Goal: Information Seeking & Learning: Find specific fact

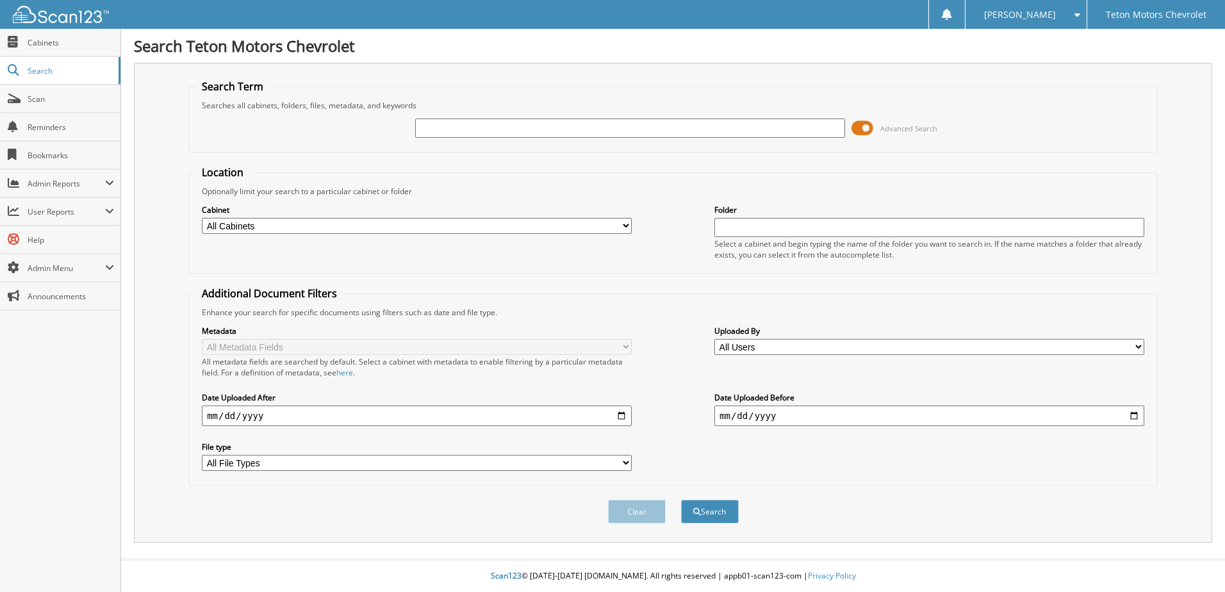
click at [613, 225] on select "All Cabinets ACCOUNTS PAYABLE CAR DEALS DAVE DEAD DEALS DO NOT UPLOAD DRAC/SSLP" at bounding box center [417, 226] width 430 height 16
select select "29209"
click at [202, 218] on select "All Cabinets ACCOUNTS PAYABLE CAR DEALS DAVE DEAD DEALS DO NOT UPLOAD DRAC/SSLP" at bounding box center [417, 226] width 430 height 16
click at [801, 218] on input "text" at bounding box center [929, 227] width 430 height 19
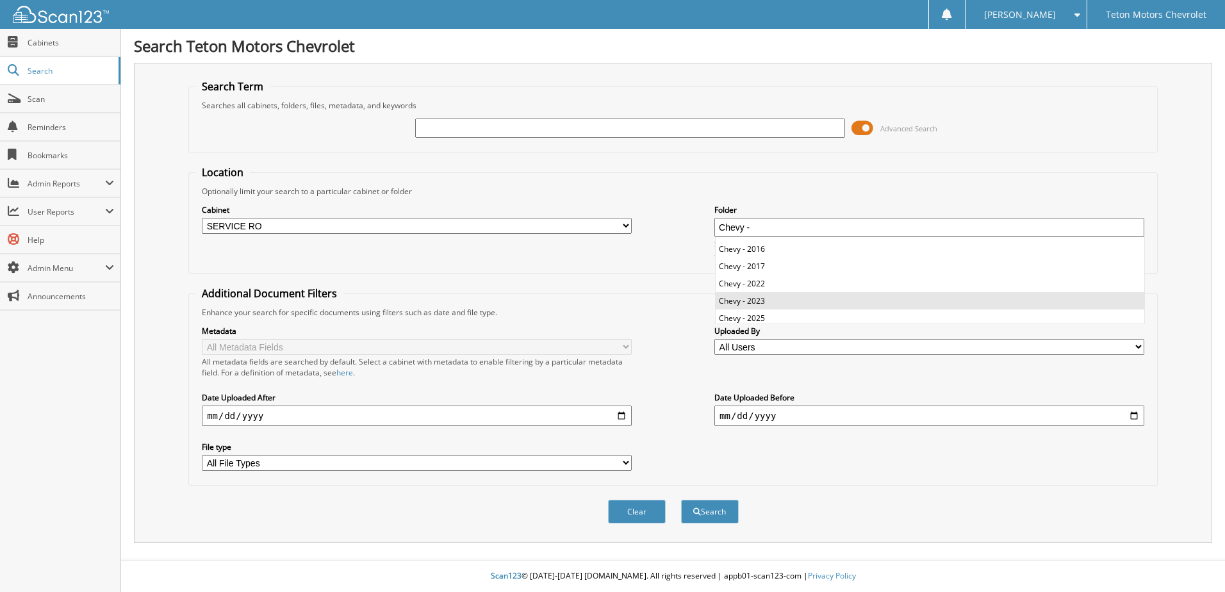
scroll to position [17, 0]
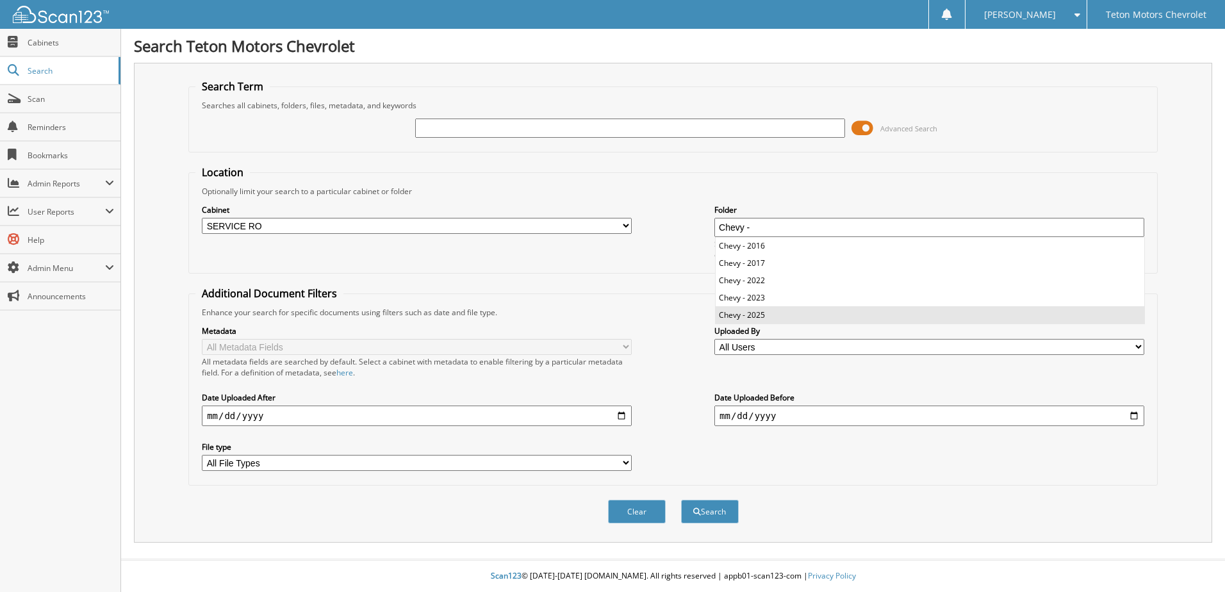
click at [766, 312] on li "Chevy - 2025" at bounding box center [929, 314] width 429 height 17
type input "Chevy - 2025"
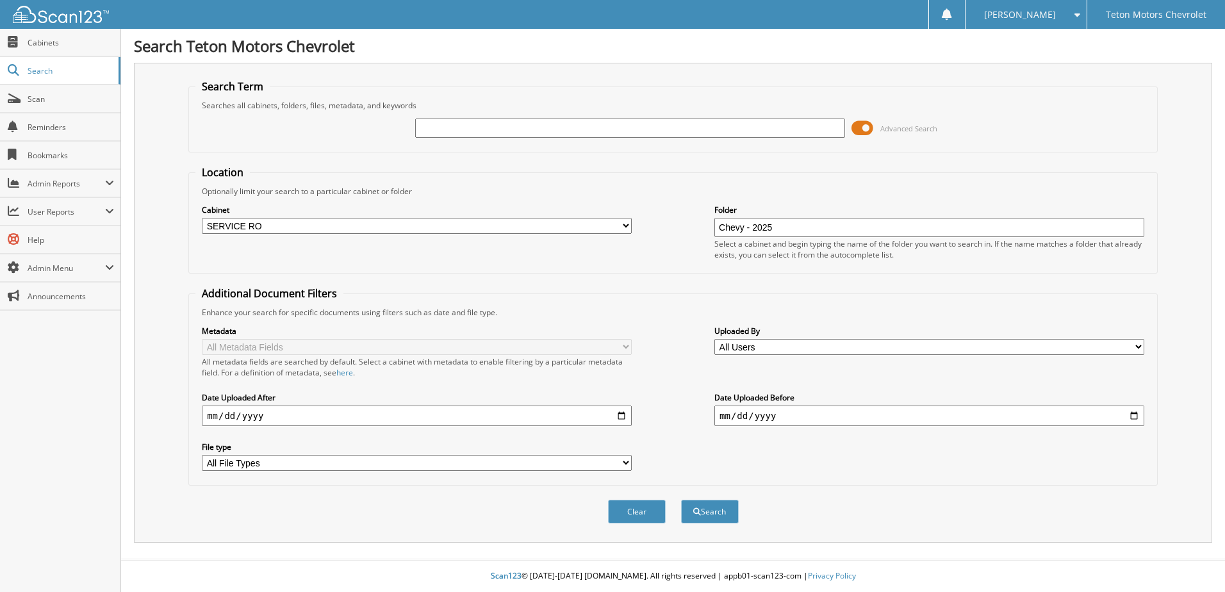
click at [637, 135] on input "text" at bounding box center [630, 128] width 430 height 19
type input "5"
click at [694, 137] on input "text" at bounding box center [630, 128] width 430 height 19
click at [788, 227] on input "Chevy - 2025" at bounding box center [929, 227] width 430 height 19
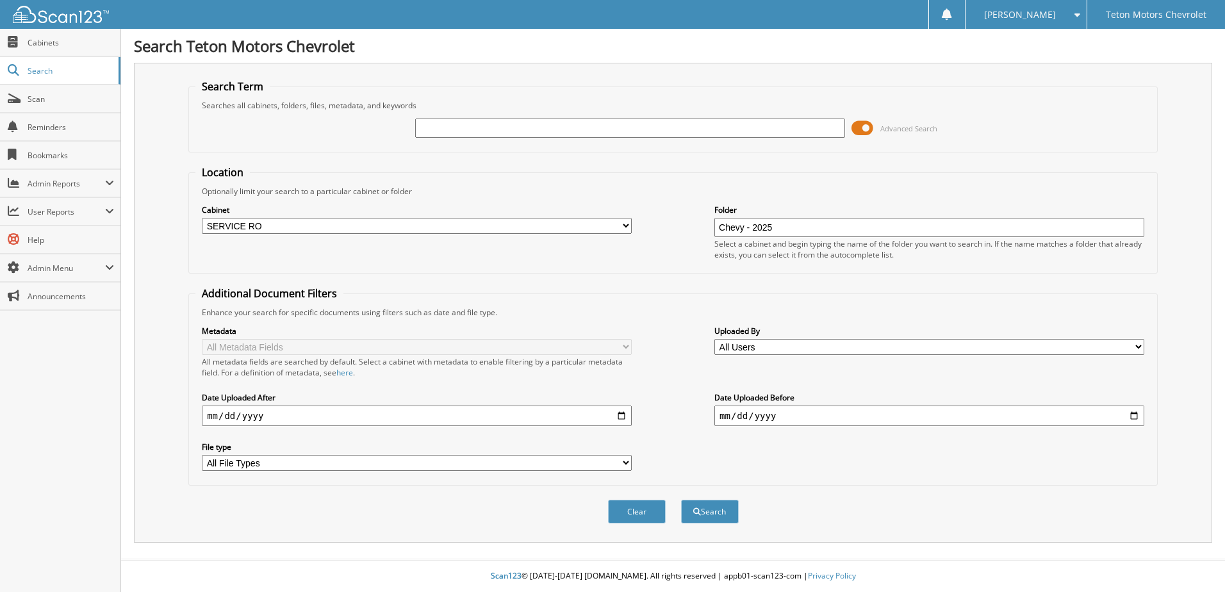
click at [788, 227] on input "Chevy - 2025" at bounding box center [929, 227] width 430 height 19
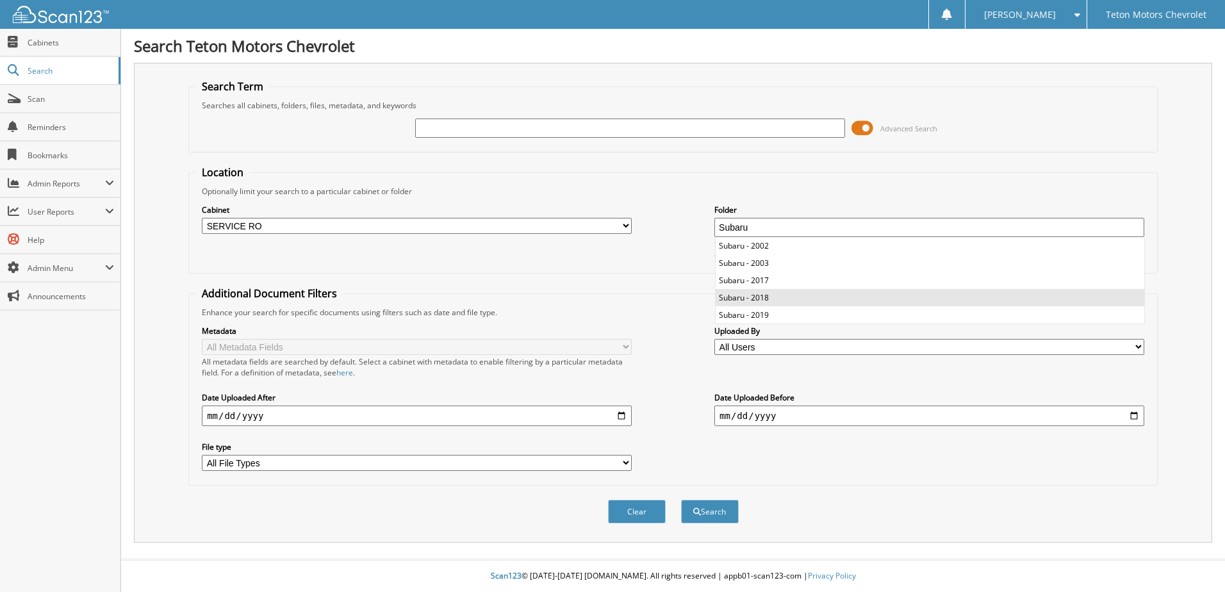
scroll to position [52, 0]
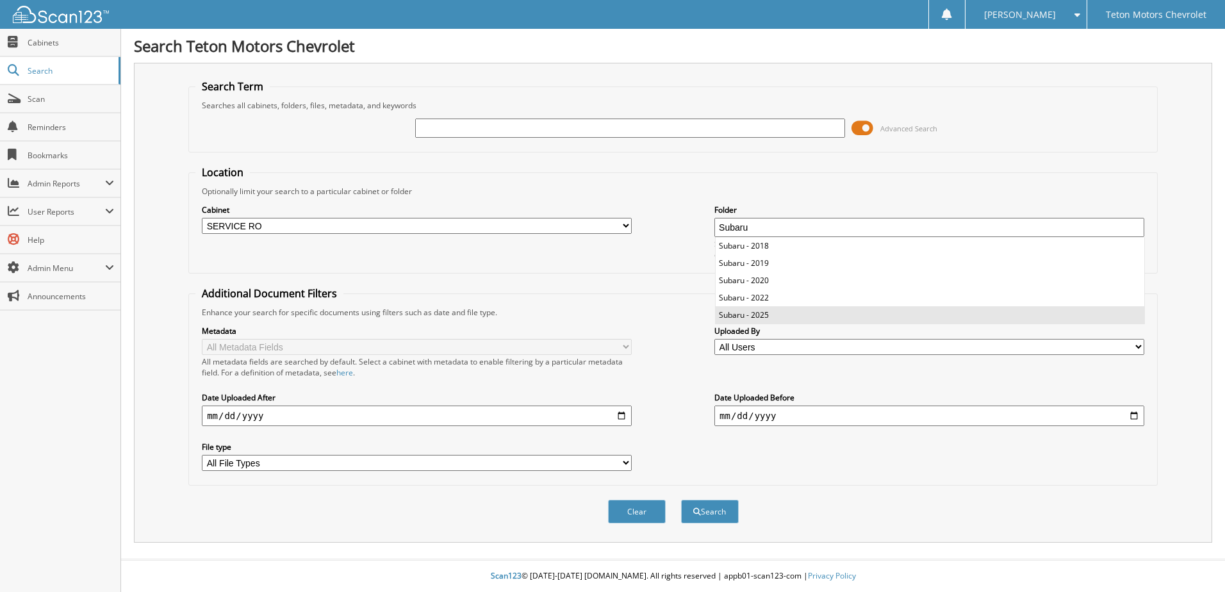
click at [774, 314] on li "Subaru - 2025" at bounding box center [929, 314] width 429 height 17
type input "Subaru - 2025"
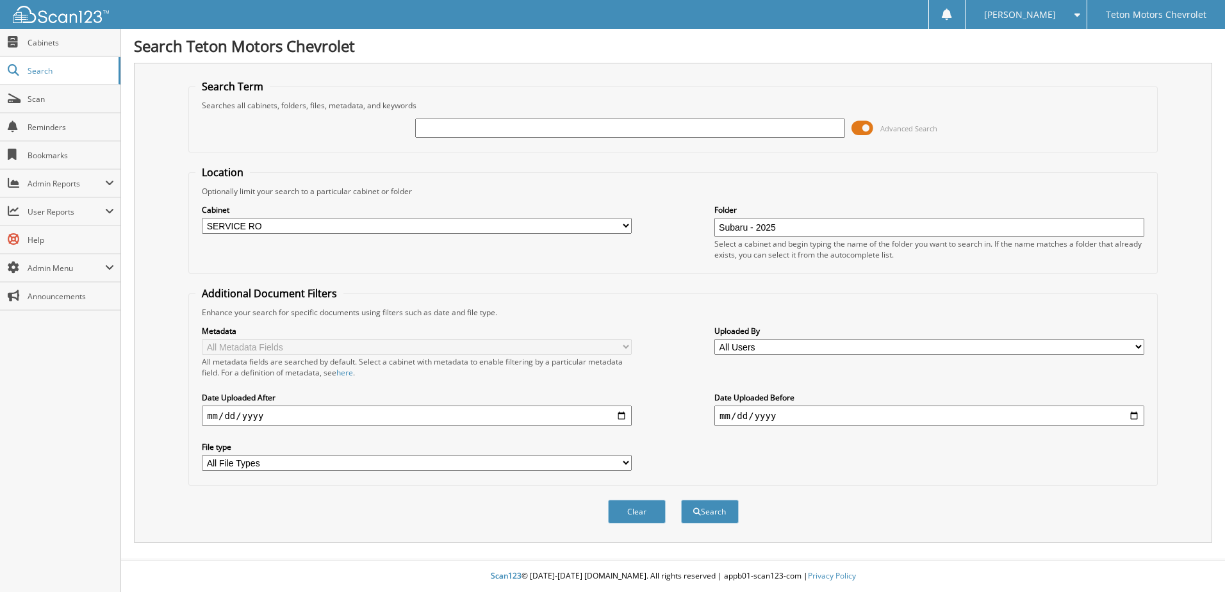
click at [638, 128] on input "text" at bounding box center [630, 128] width 430 height 19
type input "206048915"
click at [727, 512] on button "Search" at bounding box center [710, 512] width 58 height 24
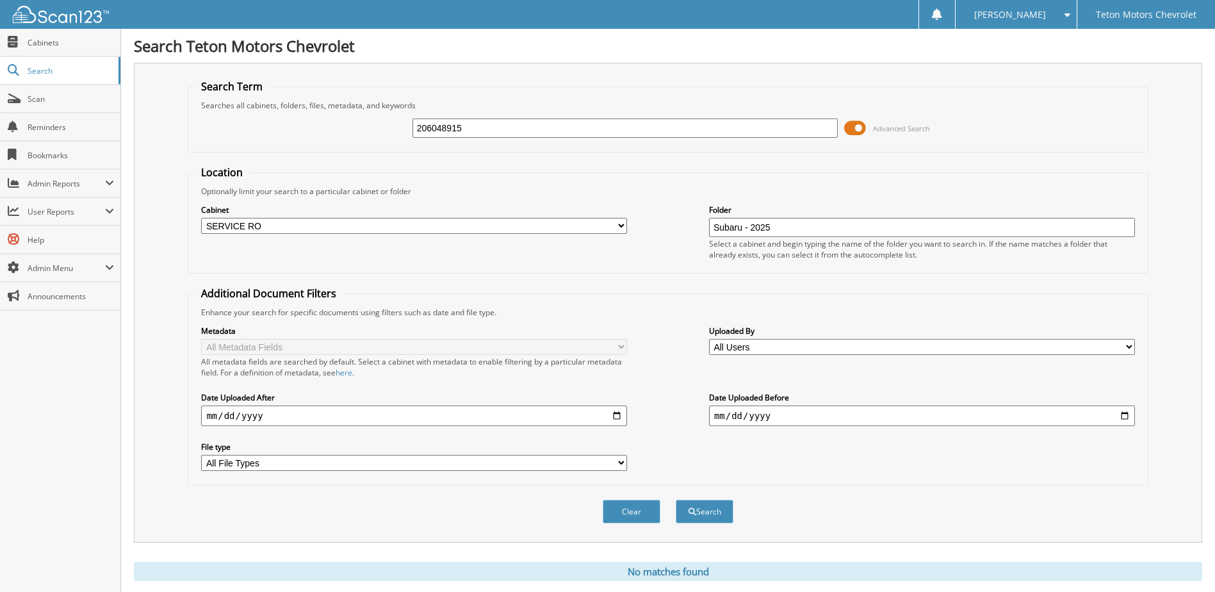
scroll to position [35, 0]
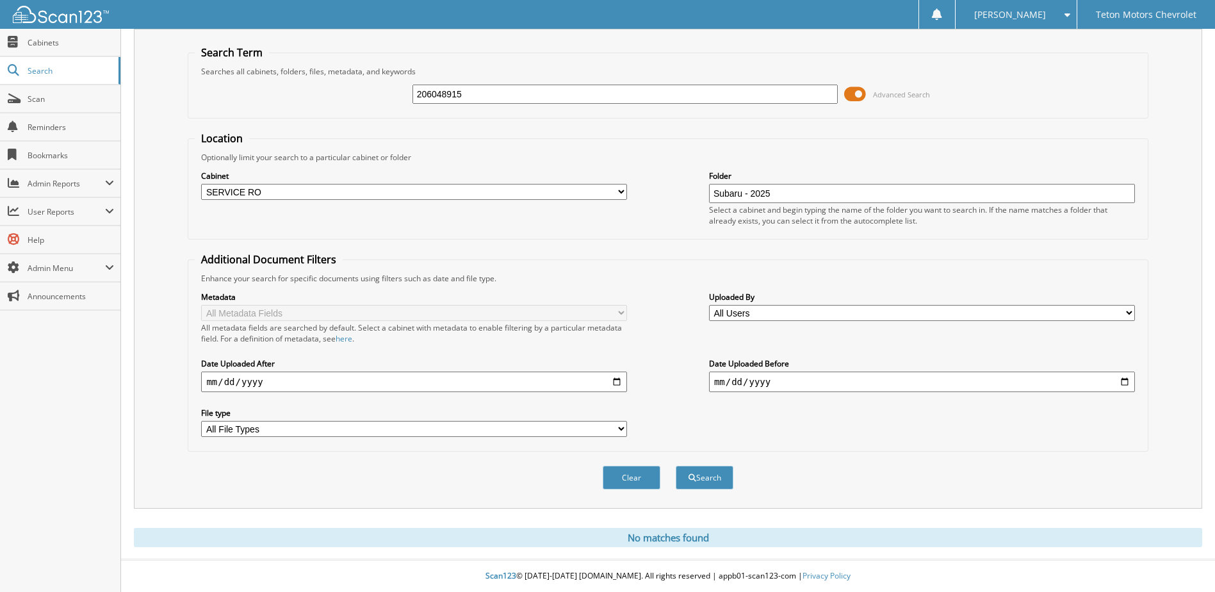
click at [868, 311] on select "All Users Aimee Jensen Alexandru Rusu Angelina Hernandez Anthony Parker ashley …" at bounding box center [922, 313] width 426 height 16
click at [864, 312] on select "All Users Aimee Jensen Alexandru Rusu Angelina Hernandez Anthony Parker ashley …" at bounding box center [922, 313] width 426 height 16
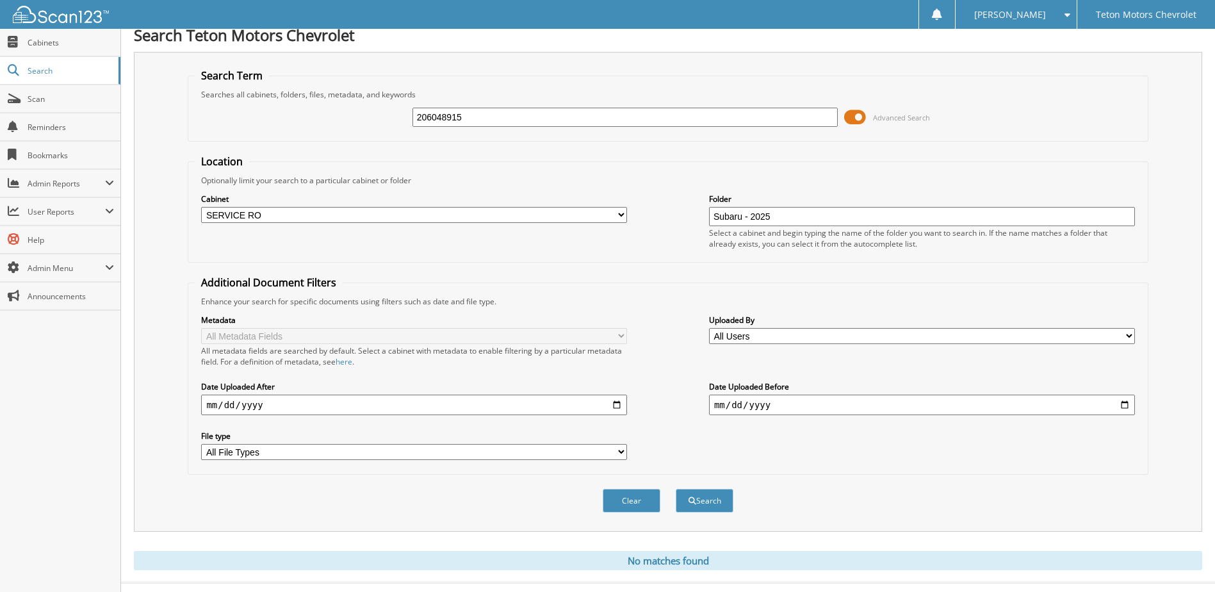
scroll to position [0, 0]
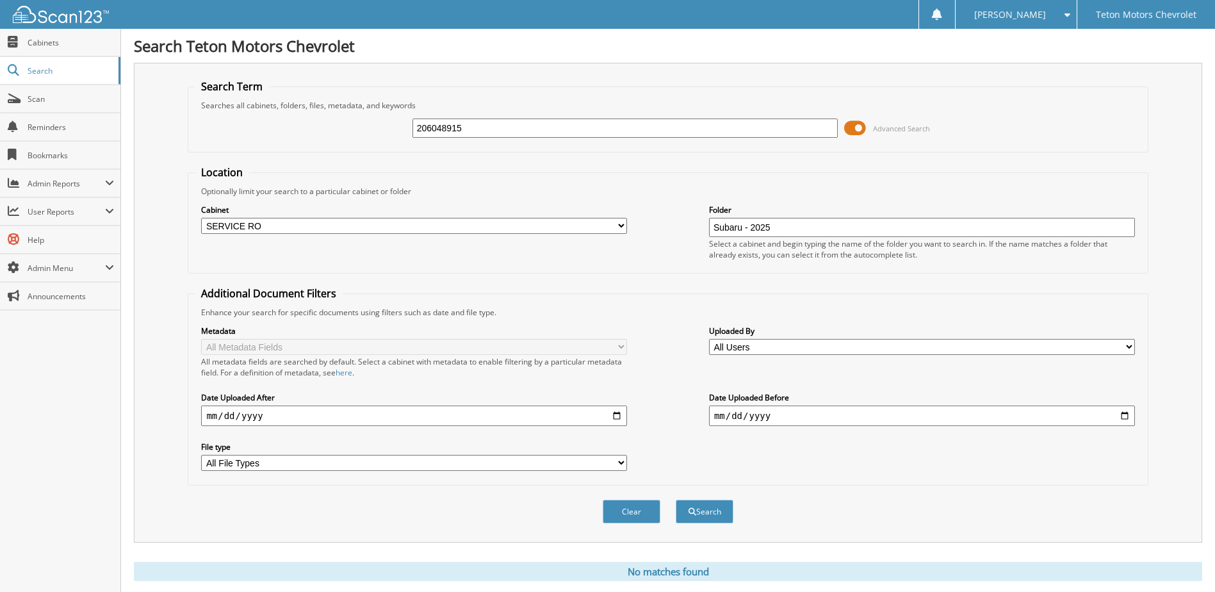
click at [764, 230] on input "Subaru - 2025" at bounding box center [922, 227] width 426 height 19
click at [778, 226] on input "Subaru - 2025" at bounding box center [922, 227] width 426 height 19
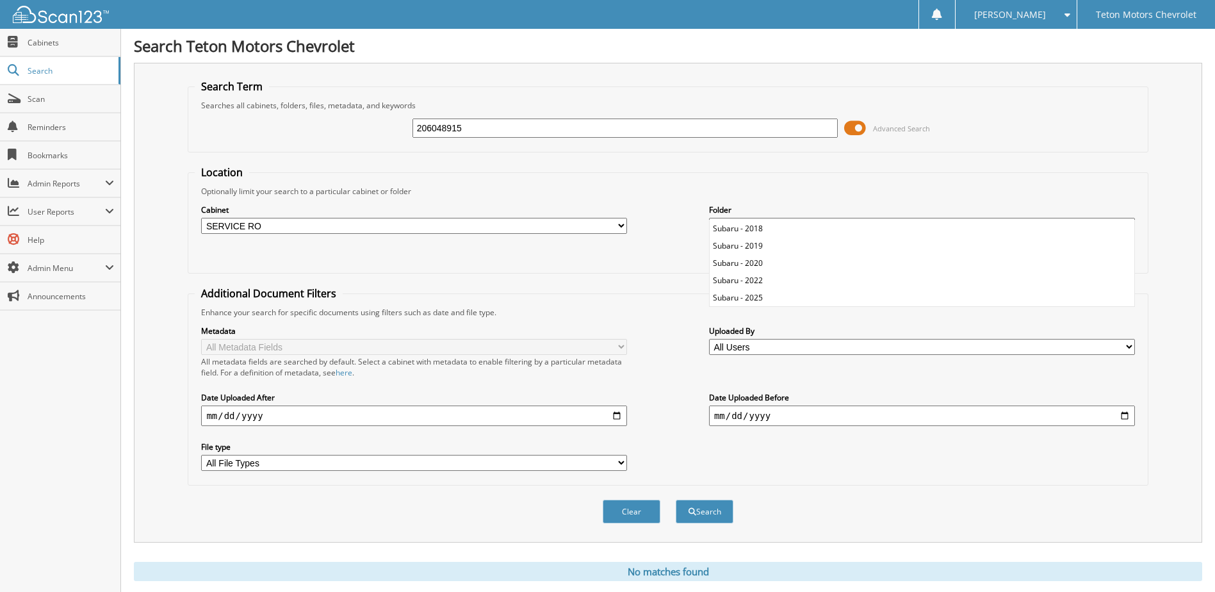
scroll to position [35, 0]
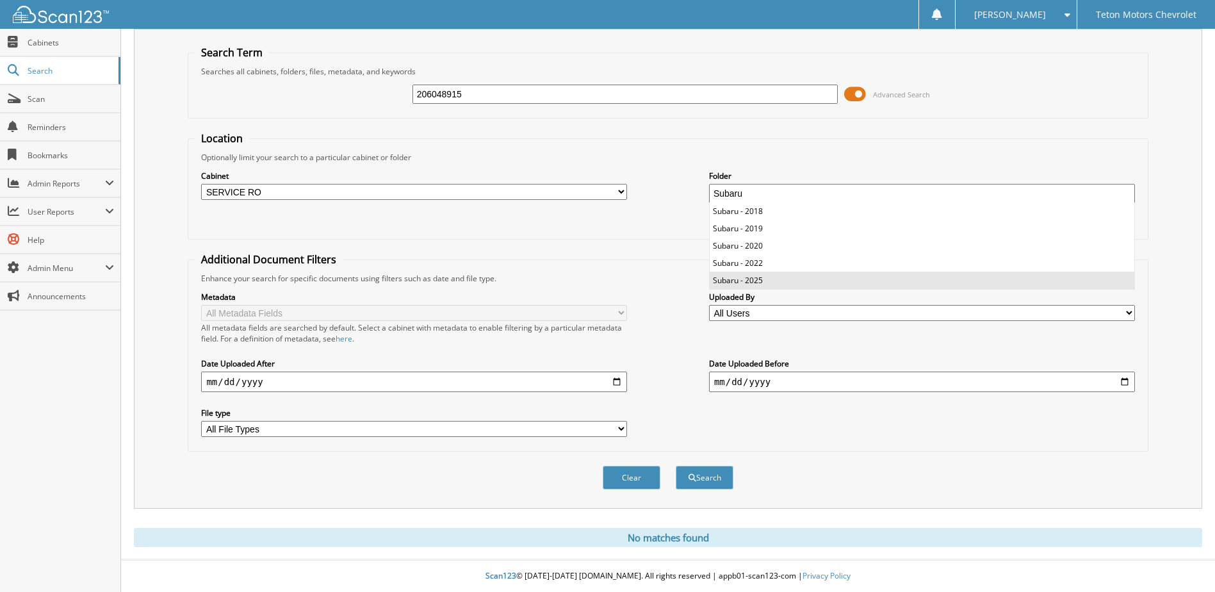
click at [772, 274] on li "Subaru - 2025" at bounding box center [922, 280] width 425 height 17
type input "Subaru - 2025"
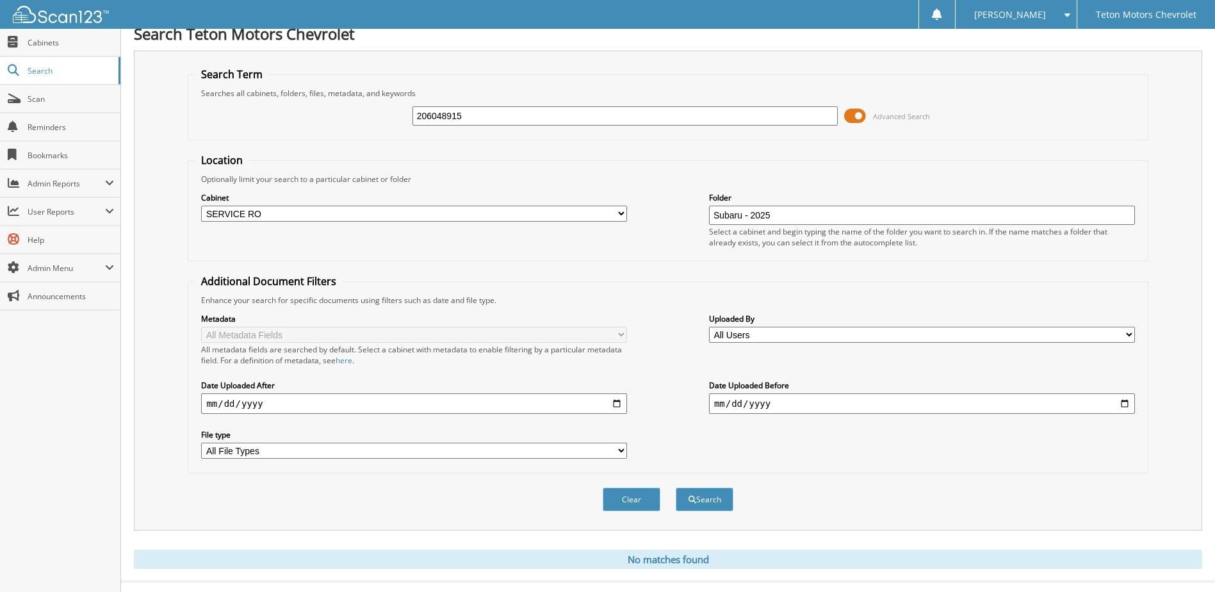
scroll to position [0, 0]
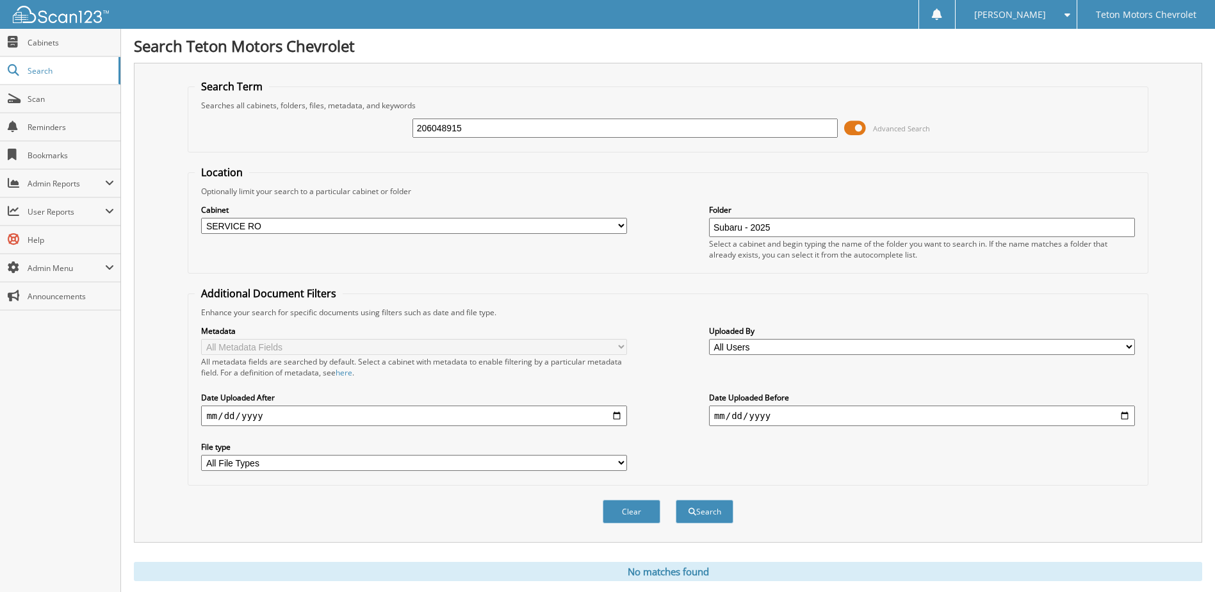
click at [576, 122] on input "206048915" at bounding box center [626, 128] width 426 height 19
click at [499, 131] on input "206048915" at bounding box center [626, 128] width 426 height 19
paste input "text"
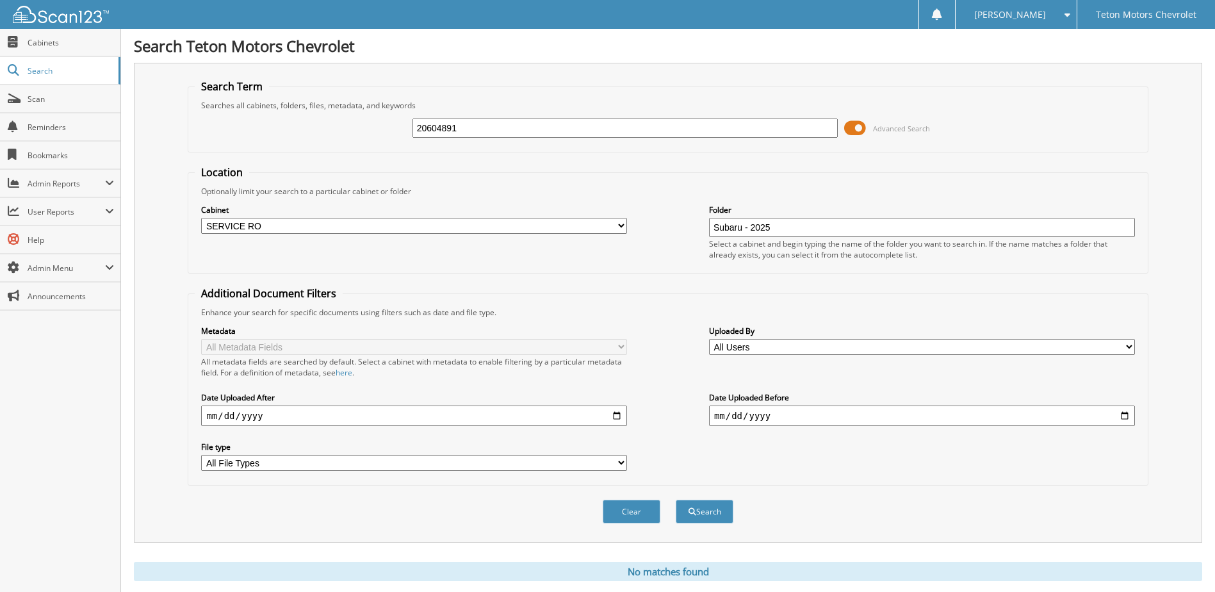
type input "206048915"
click at [676, 500] on button "Search" at bounding box center [705, 512] width 58 height 24
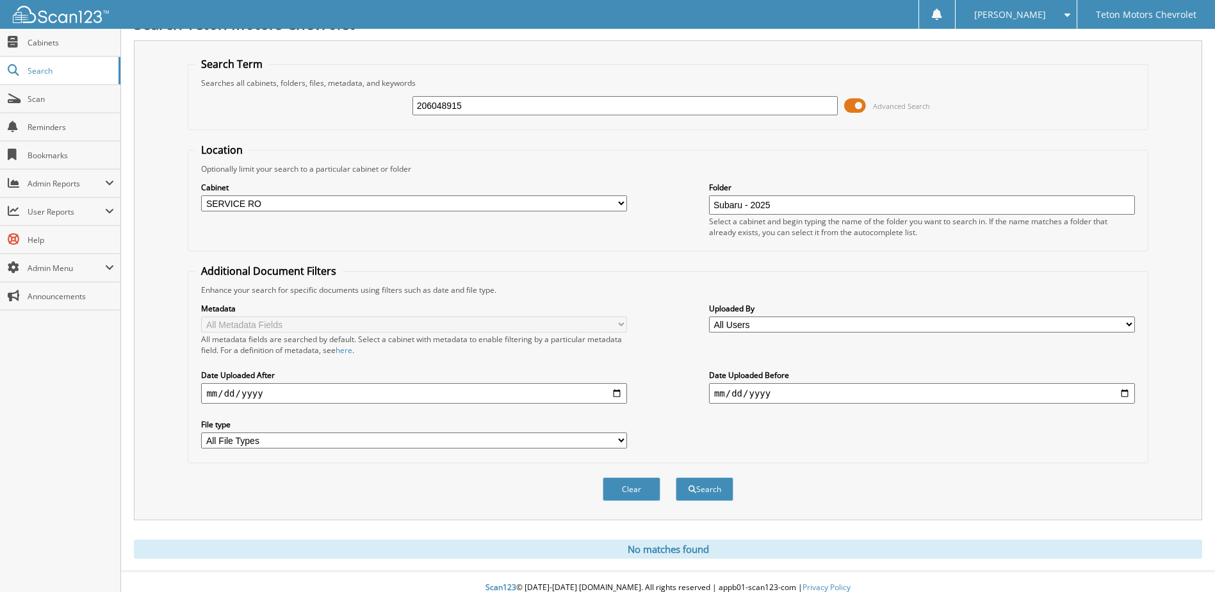
scroll to position [35, 0]
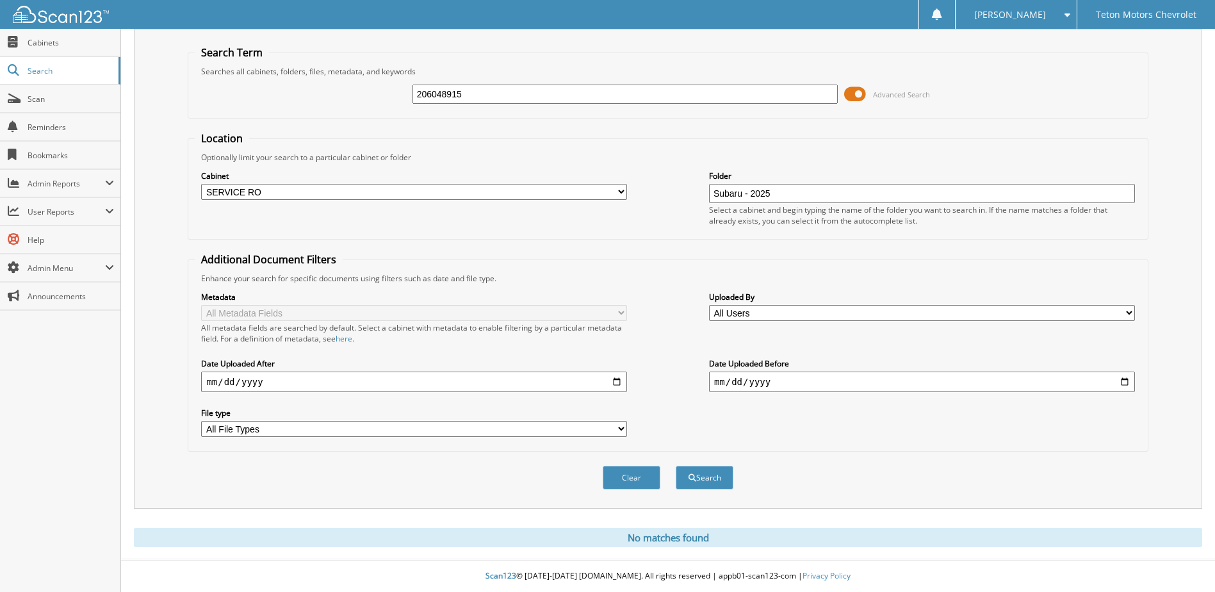
click at [855, 98] on span at bounding box center [855, 94] width 22 height 19
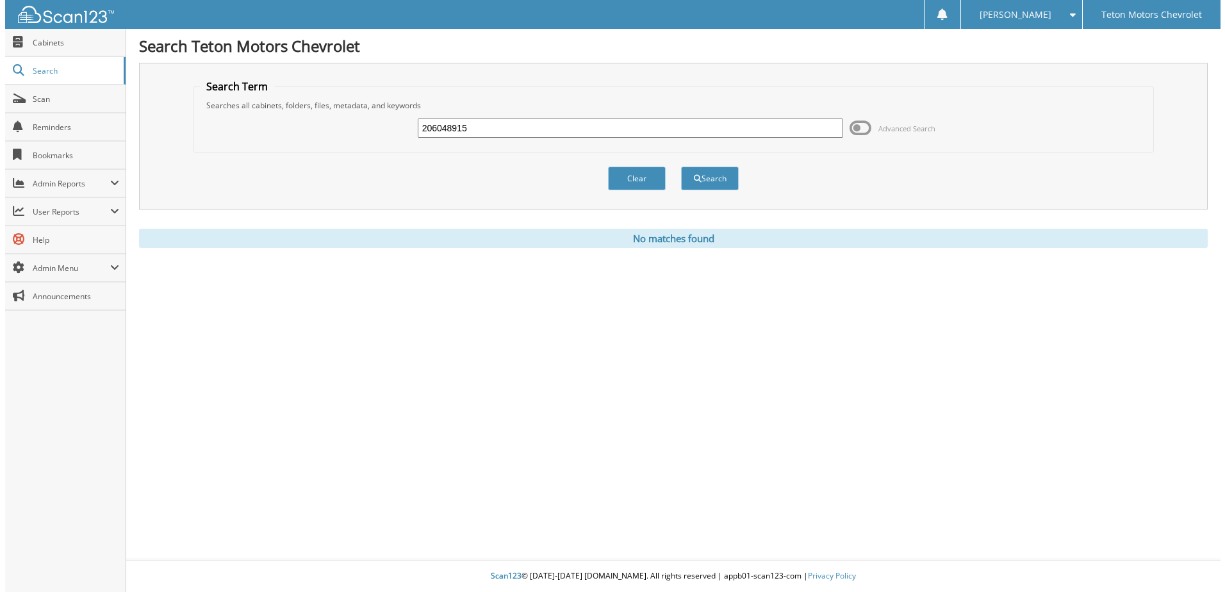
scroll to position [0, 0]
click at [626, 99] on fieldset "Search Term Searches all cabinets, folders, files, metadata, and keywords 20604…" at bounding box center [672, 115] width 969 height 73
click at [702, 176] on button "Search" at bounding box center [710, 179] width 58 height 24
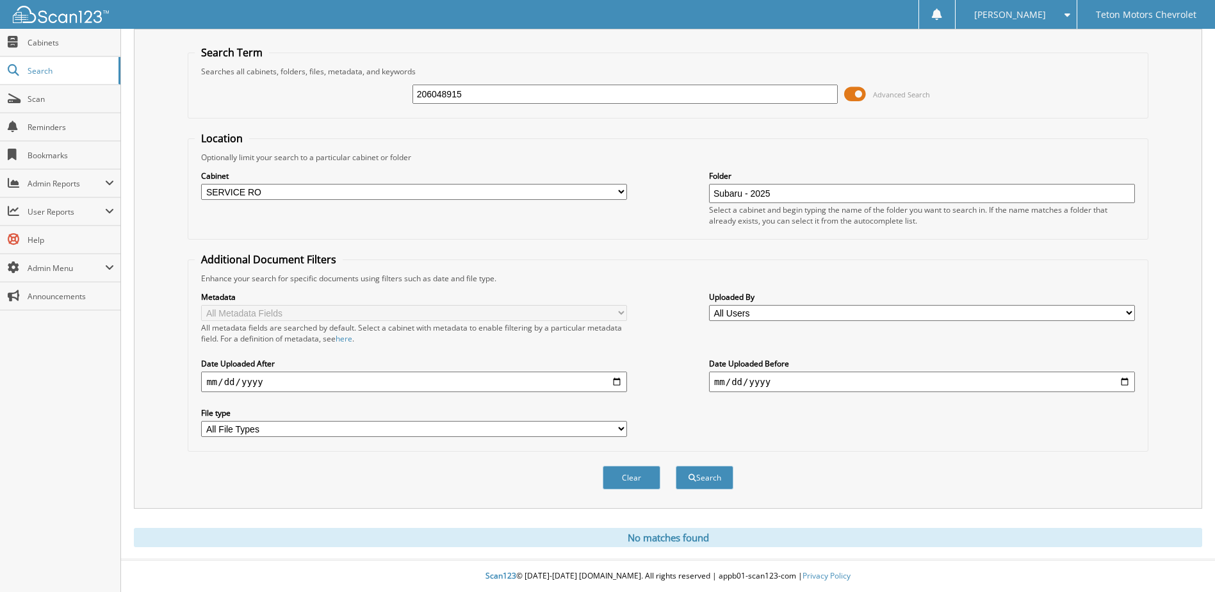
scroll to position [35, 0]
click at [808, 200] on input "Subaru - 2025" at bounding box center [922, 193] width 426 height 19
click at [612, 193] on select "All Cabinets ACCOUNTS PAYABLE CAR DEALS DAVE DEAD DEALS DO NOT UPLOAD DRAC/SSLP" at bounding box center [414, 192] width 426 height 16
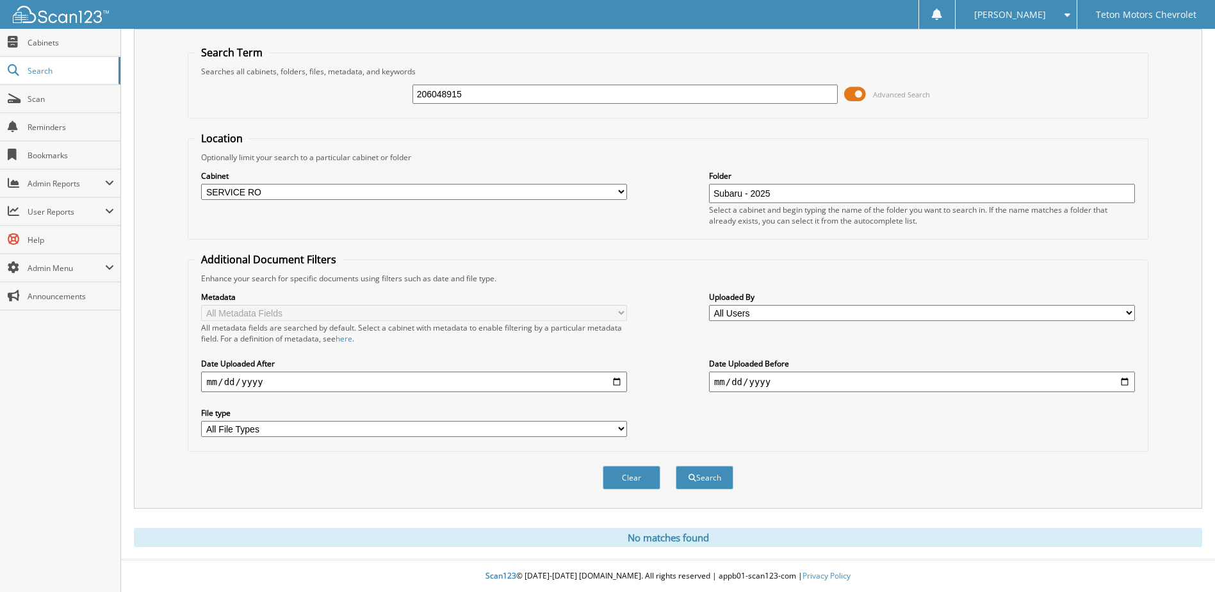
select select
click at [201, 184] on select "All Cabinets ACCOUNTS PAYABLE CAR DEALS DAVE DEAD DEALS DO NOT UPLOAD DRAC/SSLP" at bounding box center [414, 192] width 426 height 16
click at [703, 480] on button "Search" at bounding box center [705, 478] width 58 height 24
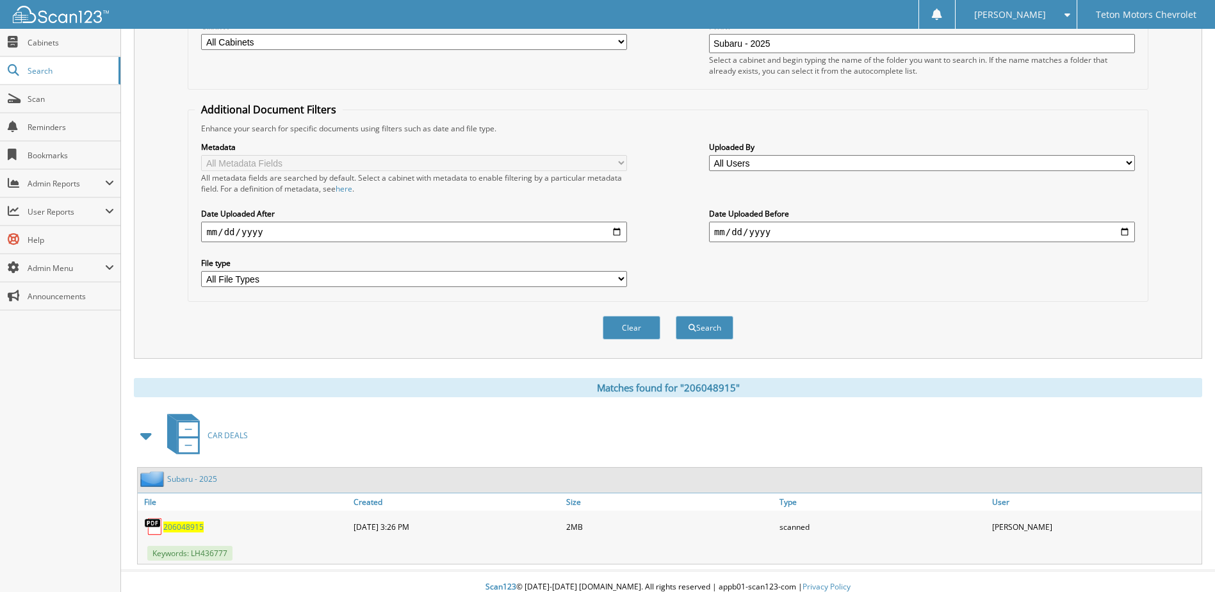
scroll to position [195, 0]
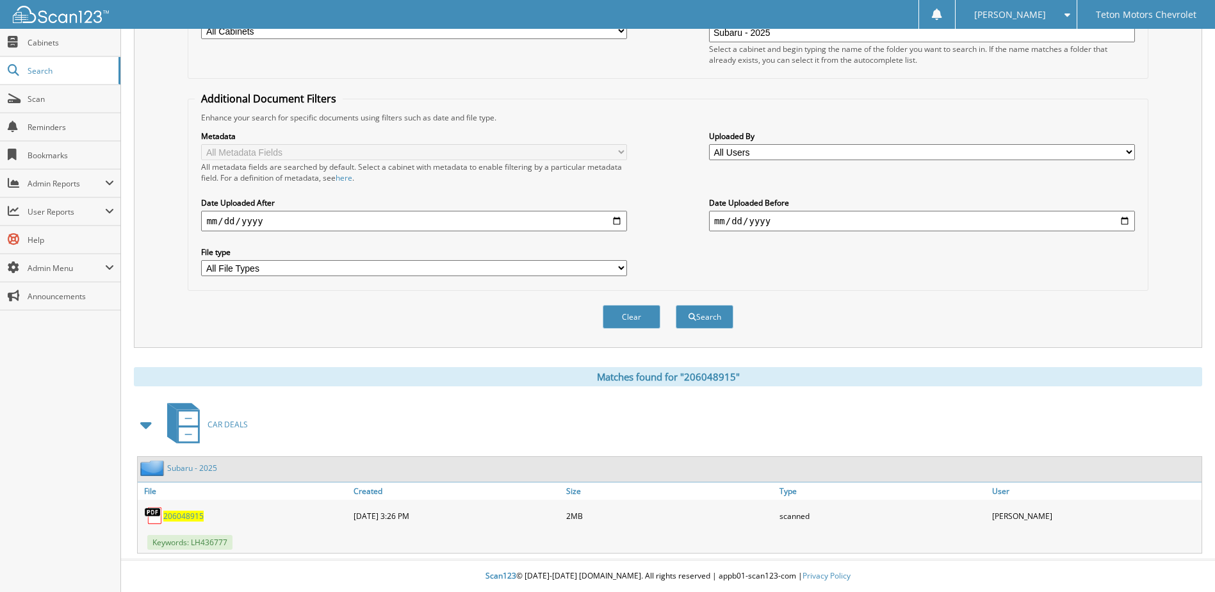
click at [209, 421] on span "CAR DEALS" at bounding box center [228, 424] width 40 height 11
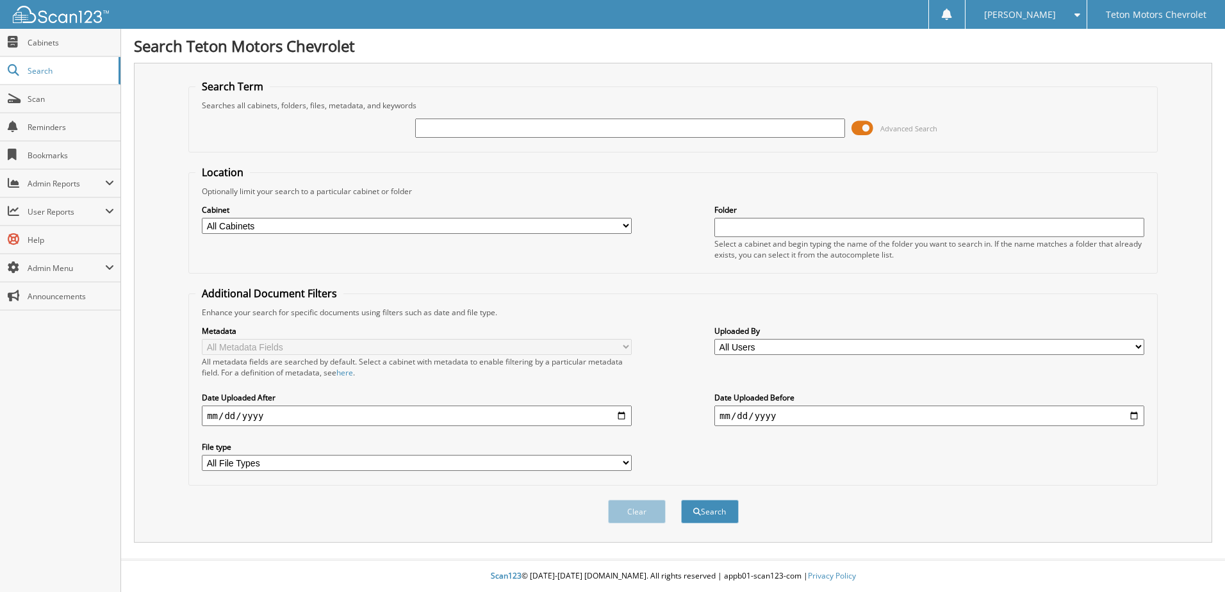
click at [295, 223] on select "All Cabinets ACCOUNTS PAYABLE CAR DEALS [PERSON_NAME] DEAD DEALS DO NOT UPLOAD …" at bounding box center [417, 226] width 430 height 16
select select "29211"
click at [202, 218] on select "All Cabinets ACCOUNTS PAYABLE CAR DEALS DAVE DEAD DEALS DO NOT UPLOAD DRAC/SSLP" at bounding box center [417, 226] width 430 height 16
click at [771, 218] on input "text" at bounding box center [929, 227] width 430 height 19
click at [671, 139] on div "Advanced Search" at bounding box center [672, 128] width 955 height 35
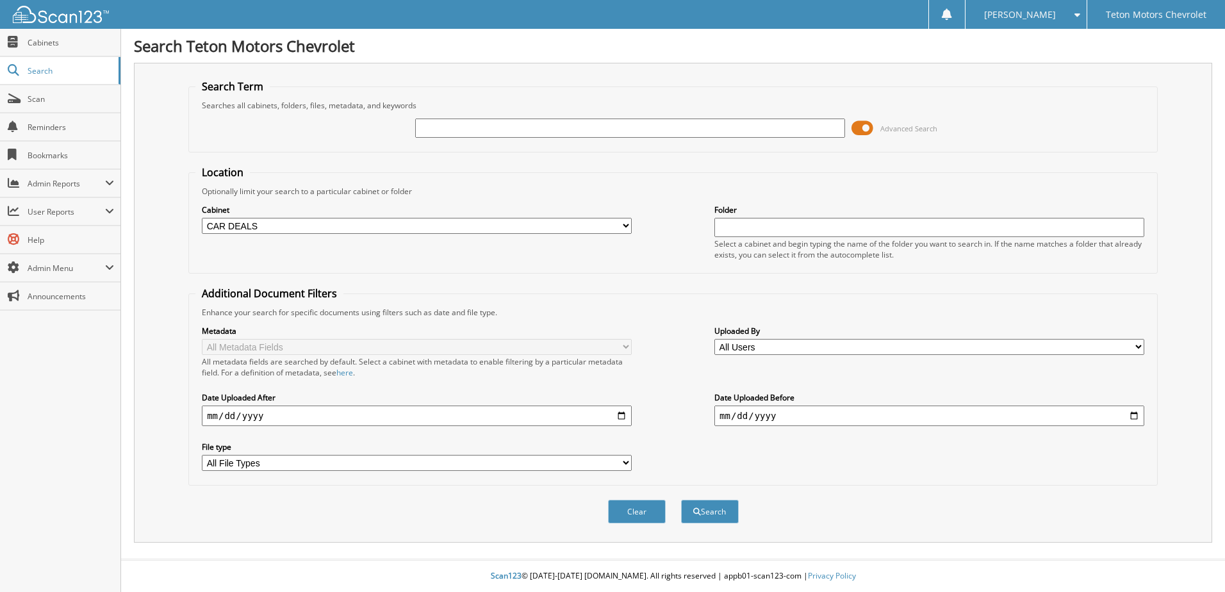
click at [666, 136] on input "text" at bounding box center [630, 128] width 430 height 19
paste input "206048915"
type input "206048915"
click at [732, 512] on button "Search" at bounding box center [710, 512] width 58 height 24
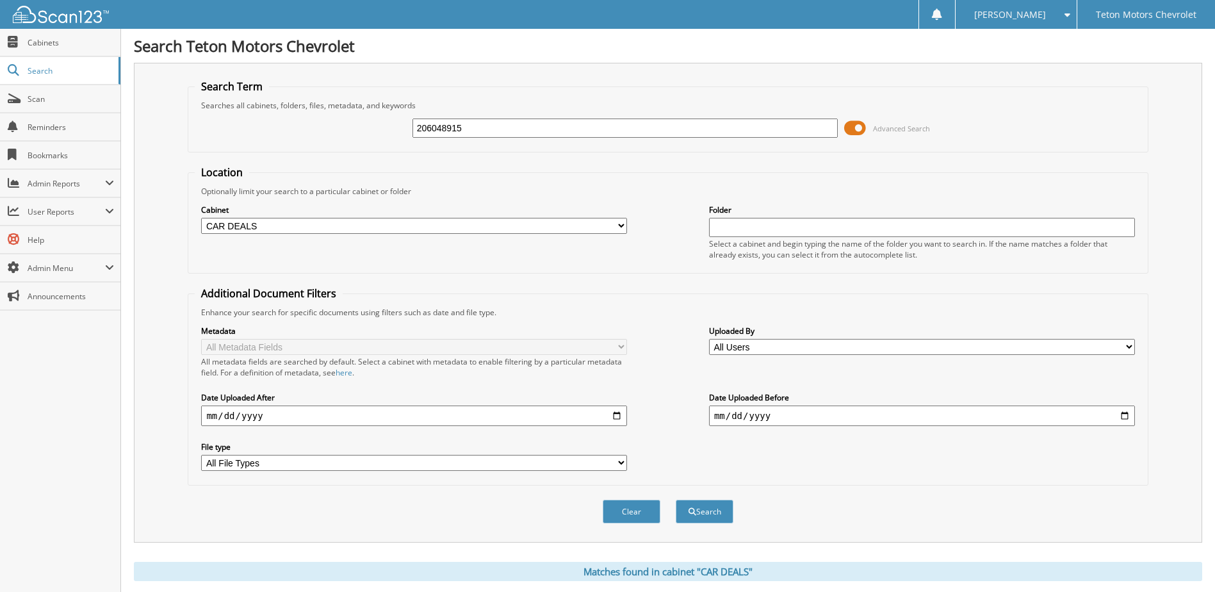
click at [503, 127] on input "206048915" at bounding box center [626, 128] width 426 height 19
type input "6175777"
click at [676, 500] on button "Search" at bounding box center [705, 512] width 58 height 24
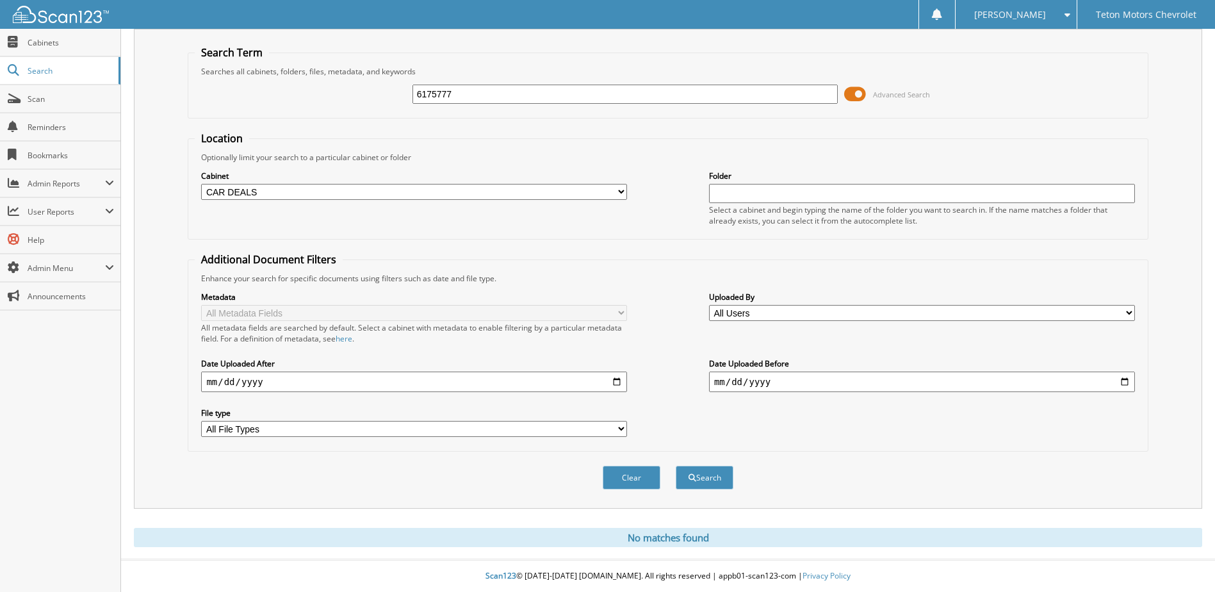
click at [500, 197] on select "All Cabinets ACCOUNTS PAYABLE CAR DEALS [PERSON_NAME] DEAD DEALS DO NOT UPLOAD …" at bounding box center [414, 192] width 426 height 16
select select
click at [201, 184] on select "All Cabinets ACCOUNTS PAYABLE CAR DEALS [PERSON_NAME] DEAD DEALS DO NOT UPLOAD …" at bounding box center [414, 192] width 426 height 16
click at [685, 480] on button "Search" at bounding box center [705, 478] width 58 height 24
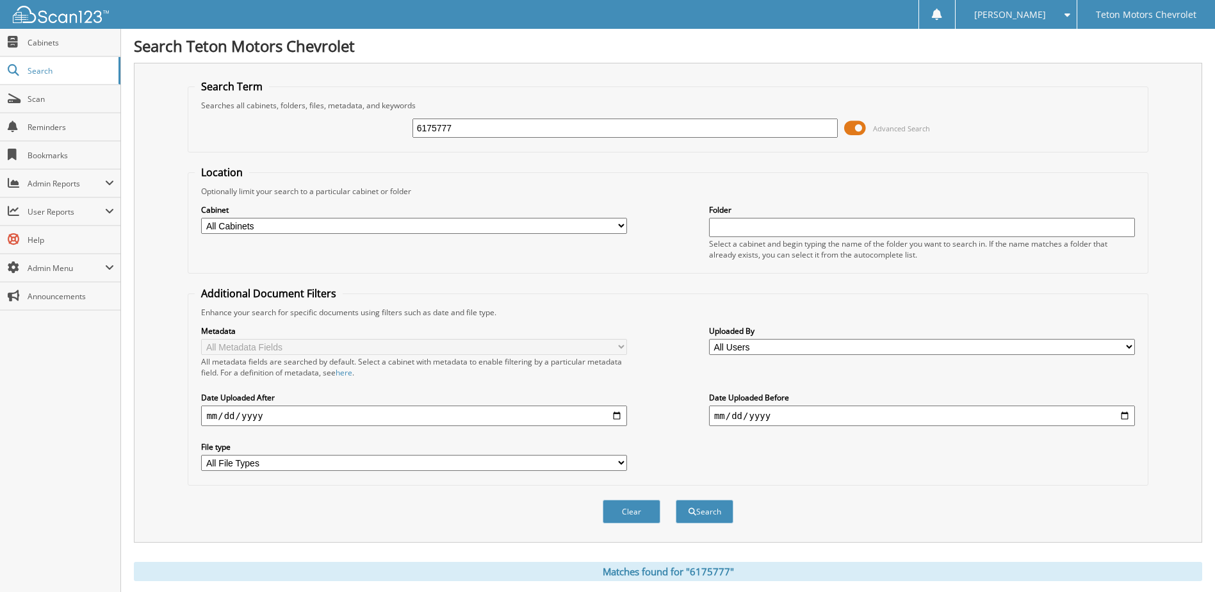
click at [553, 225] on select "All Cabinets ACCOUNTS PAYABLE CAR DEALS [PERSON_NAME] DEAD DEALS DO NOT UPLOAD …" at bounding box center [414, 226] width 426 height 16
select select "29209"
click at [201, 218] on select "All Cabinets ACCOUNTS PAYABLE CAR DEALS [PERSON_NAME] DEAD DEALS DO NOT UPLOAD …" at bounding box center [414, 226] width 426 height 16
click at [468, 123] on input "6175777" at bounding box center [626, 128] width 426 height 19
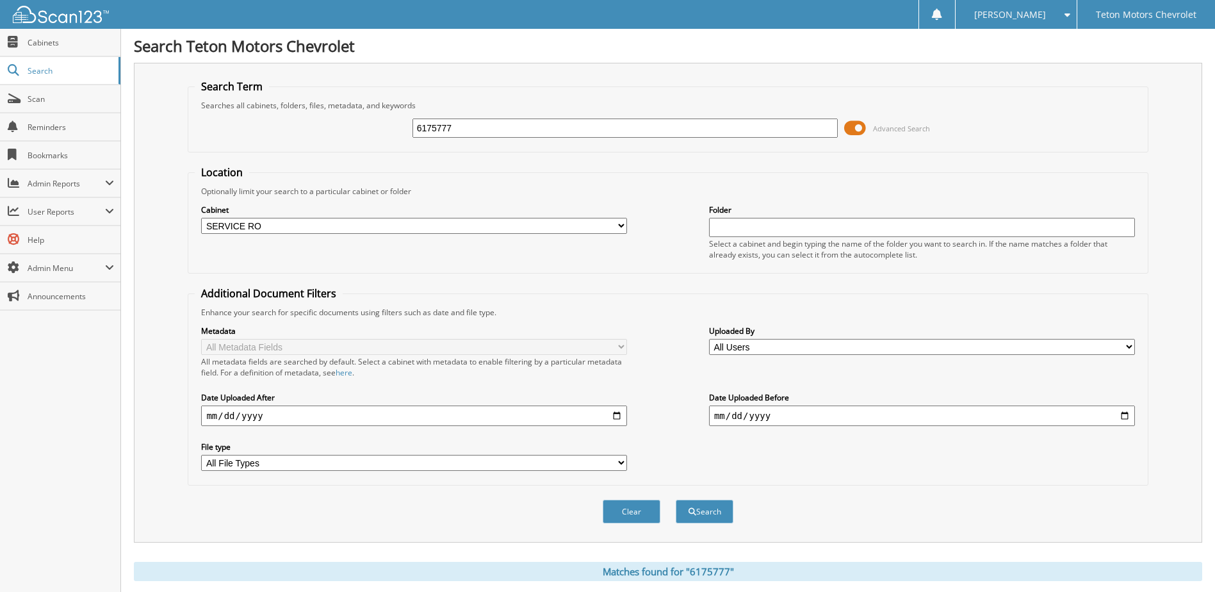
click at [468, 123] on input "6175777" at bounding box center [626, 128] width 426 height 19
type input "6175825"
click at [934, 224] on input "text" at bounding box center [922, 227] width 426 height 19
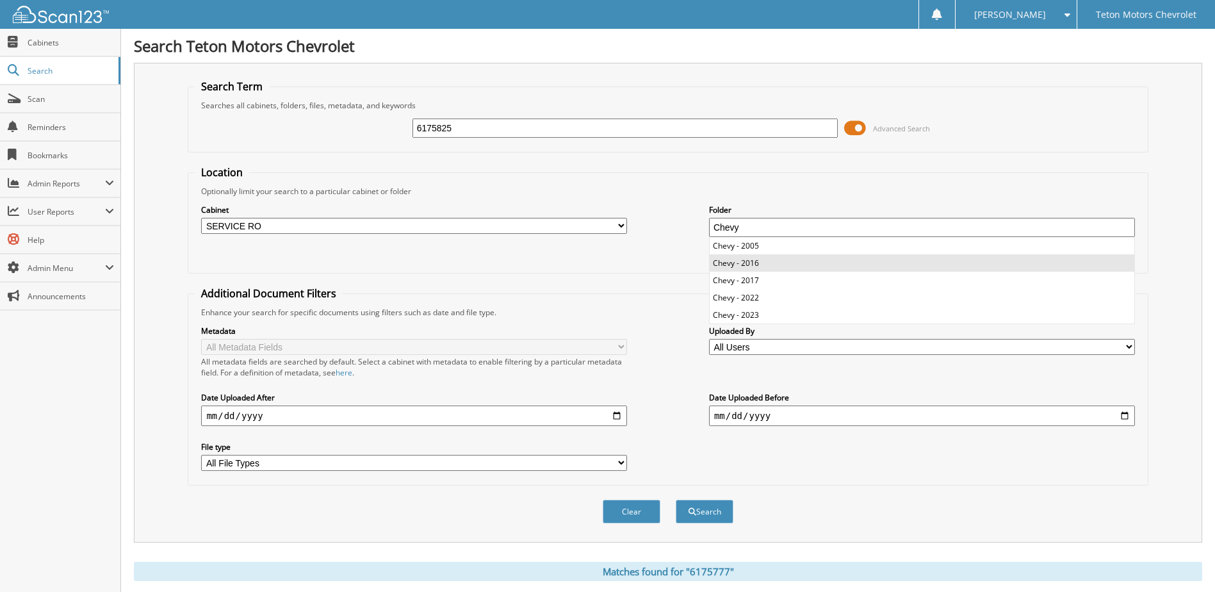
scroll to position [17, 0]
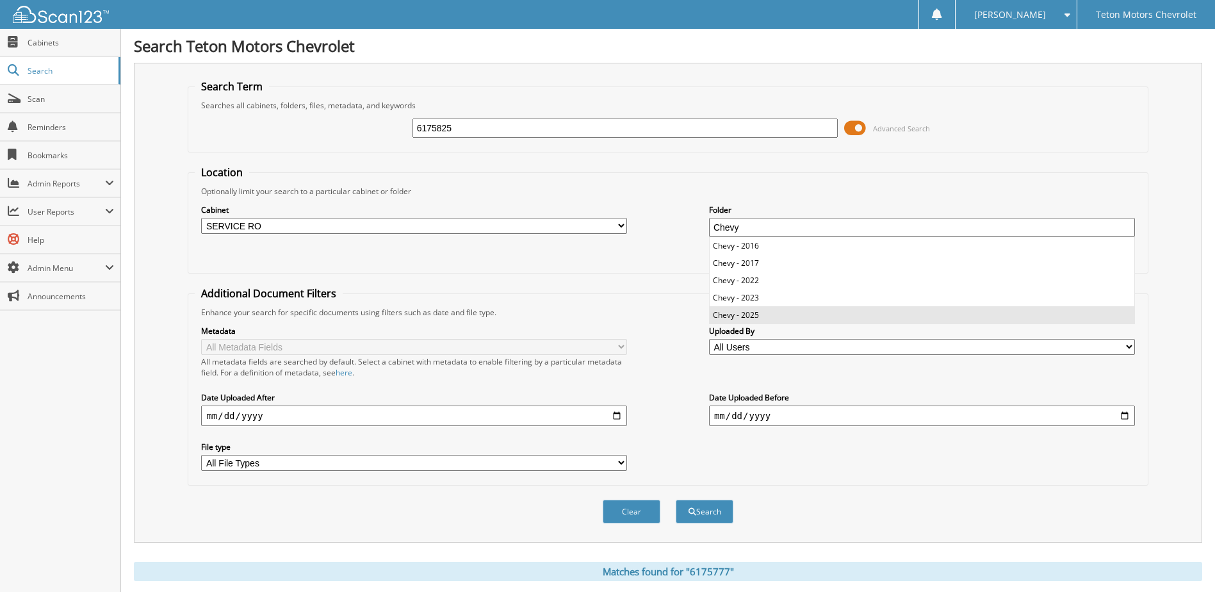
click at [854, 310] on li "Chevy - 2025" at bounding box center [922, 314] width 425 height 17
type input "Chevy - 2025"
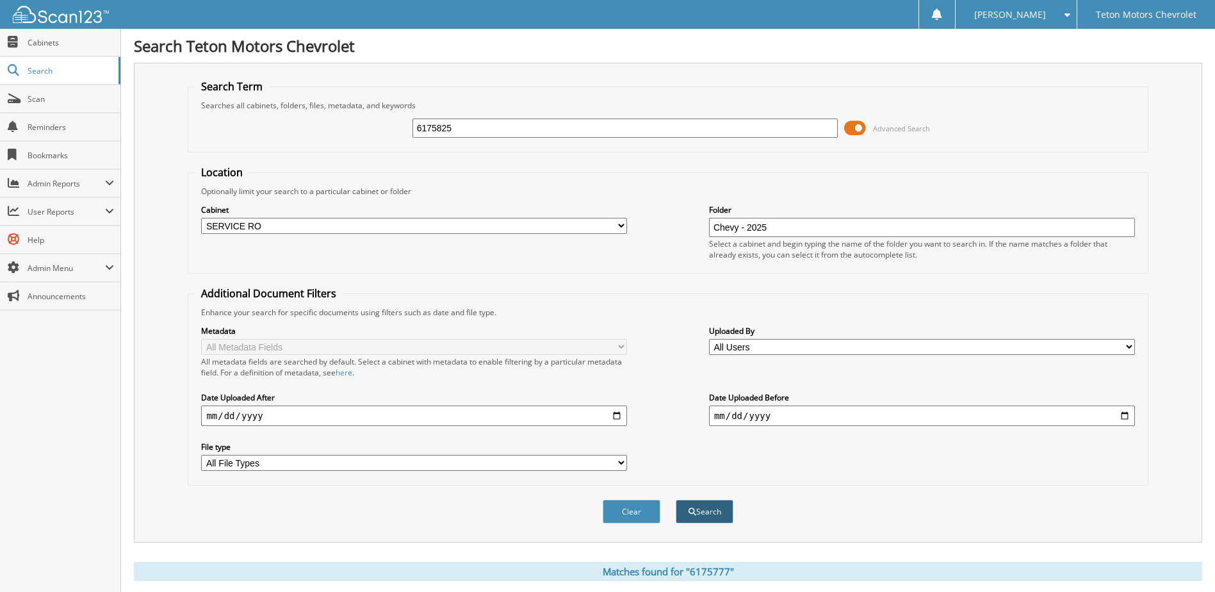
click at [715, 514] on button "Search" at bounding box center [705, 512] width 58 height 24
click at [612, 225] on select "All Cabinets ACCOUNTS PAYABLE CAR DEALS [PERSON_NAME] DEAD DEALS DO NOT UPLOAD …" at bounding box center [414, 226] width 426 height 16
select select
click at [201, 218] on select "All Cabinets ACCOUNTS PAYABLE CAR DEALS [PERSON_NAME] DEAD DEALS DO NOT UPLOAD …" at bounding box center [414, 226] width 426 height 16
click at [968, 232] on input "Chevy - 2025" at bounding box center [922, 227] width 426 height 19
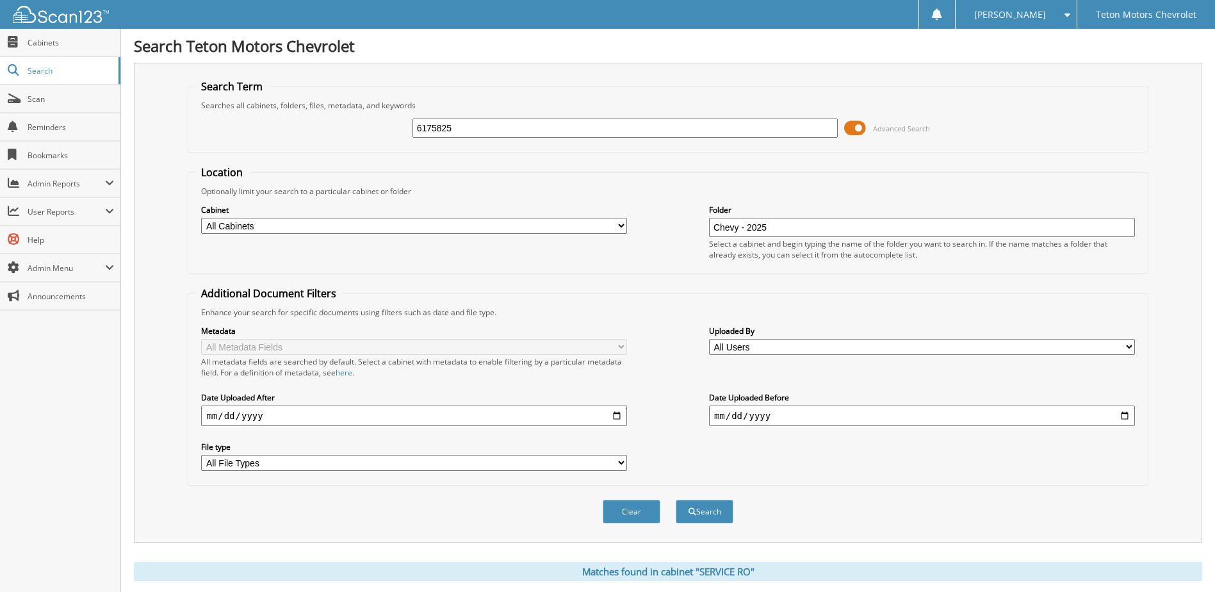
click at [968, 232] on input "Chevy - 2025" at bounding box center [922, 227] width 426 height 19
click at [718, 119] on input "6175825" at bounding box center [626, 128] width 426 height 19
paste input "206048915"
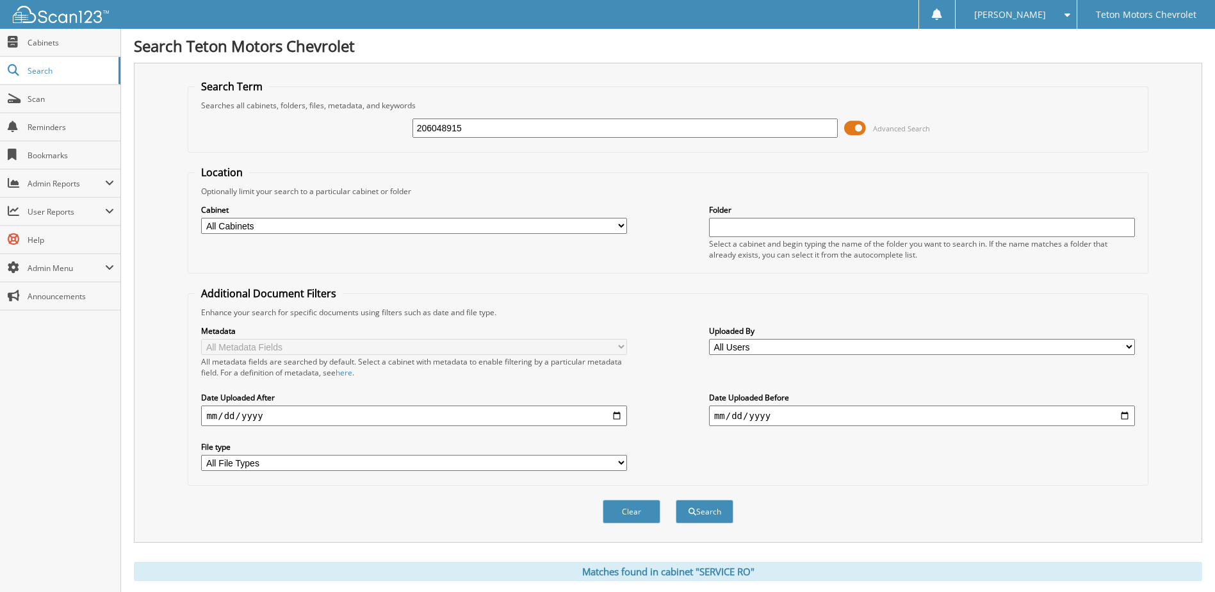
type input "206048915"
click at [676, 500] on button "Search" at bounding box center [705, 512] width 58 height 24
click at [265, 228] on select "All Cabinets ACCOUNTS PAYABLE CAR DEALS [PERSON_NAME] DEAD DEALS DO NOT UPLOAD …" at bounding box center [414, 226] width 426 height 16
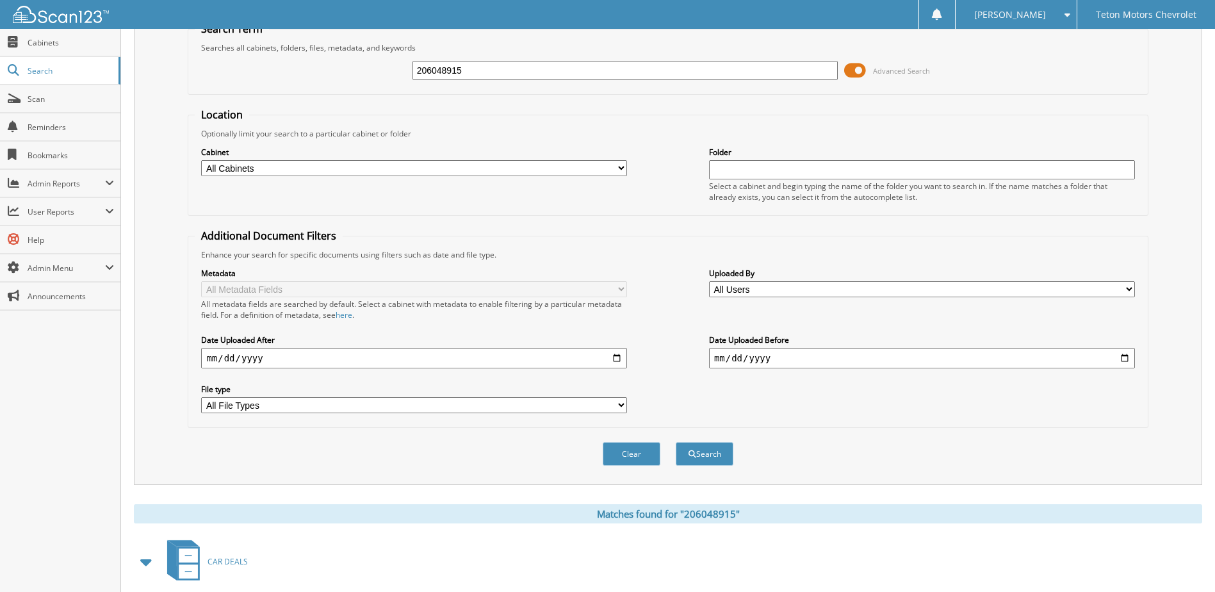
scroll to position [192, 0]
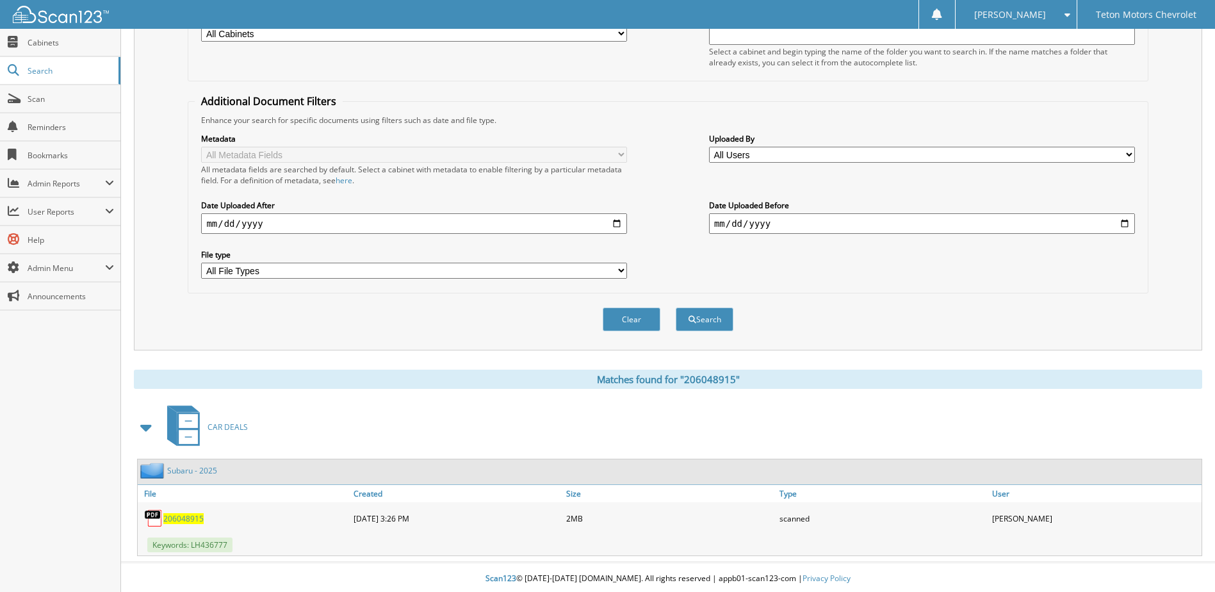
click at [231, 432] on span "CAR DEALS" at bounding box center [228, 426] width 40 height 11
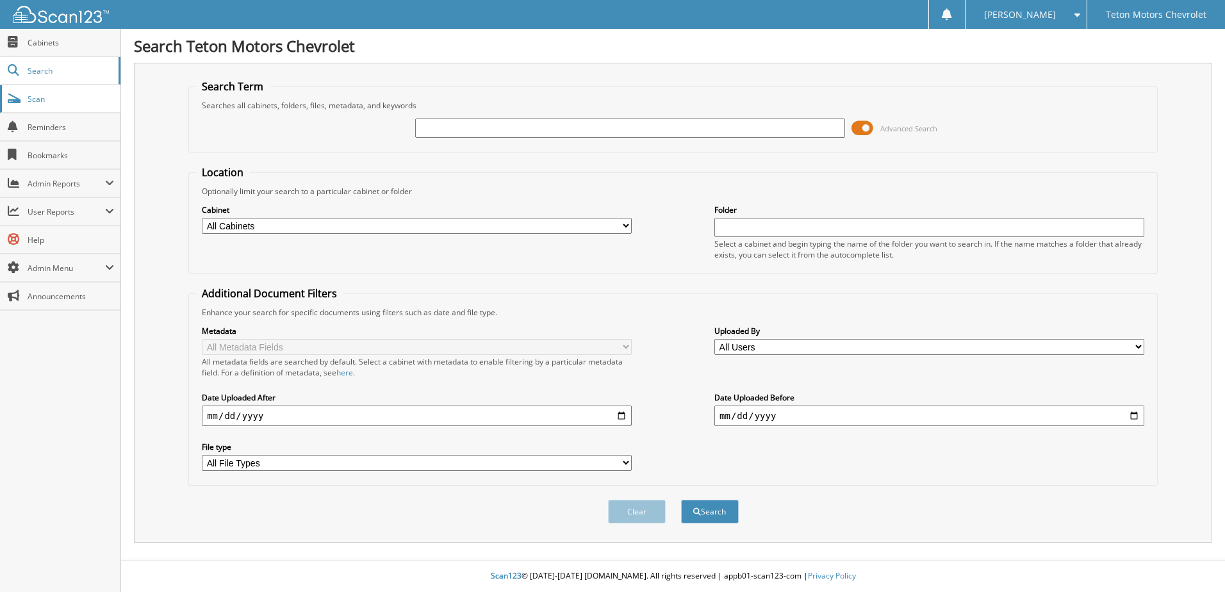
click at [37, 99] on span "Scan" at bounding box center [71, 99] width 86 height 11
